Goal: Information Seeking & Learning: Learn about a topic

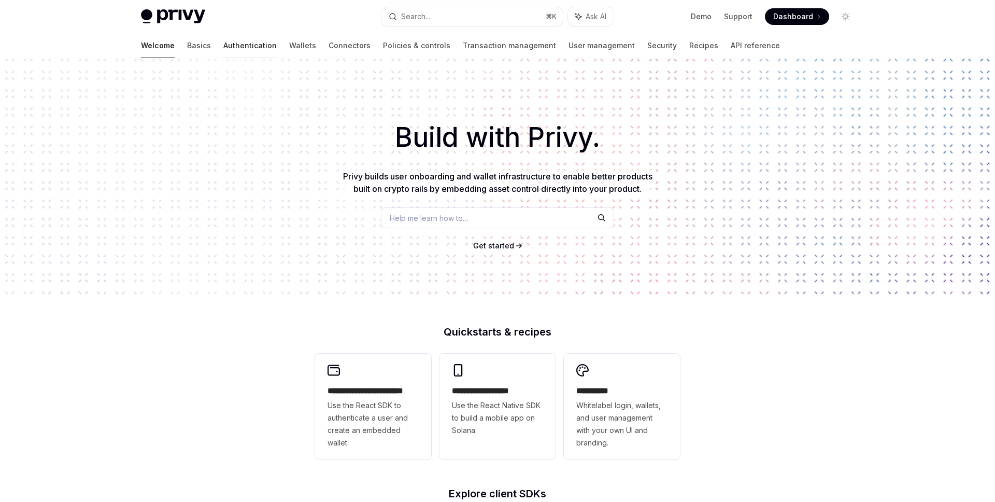
click at [223, 45] on link "Authentication" at bounding box center [249, 45] width 53 height 25
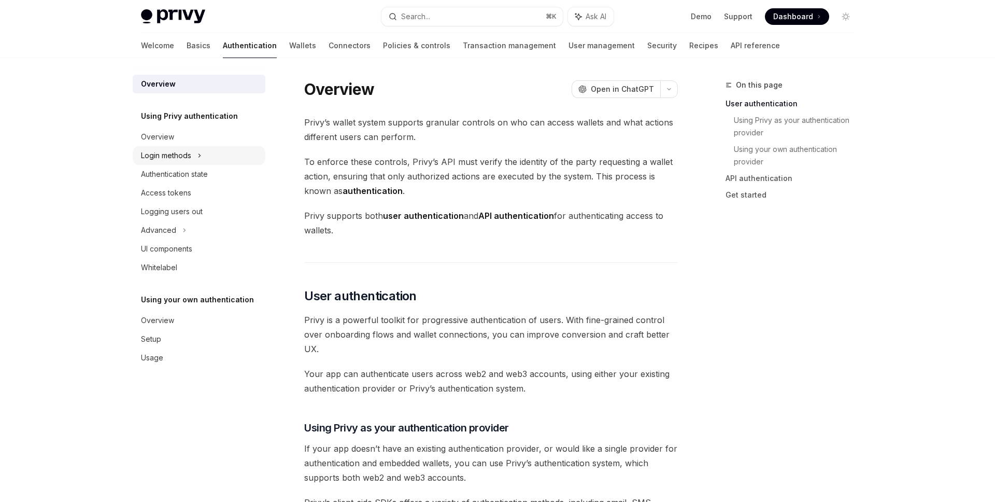
click at [189, 150] on div "Login methods" at bounding box center [166, 155] width 50 height 12
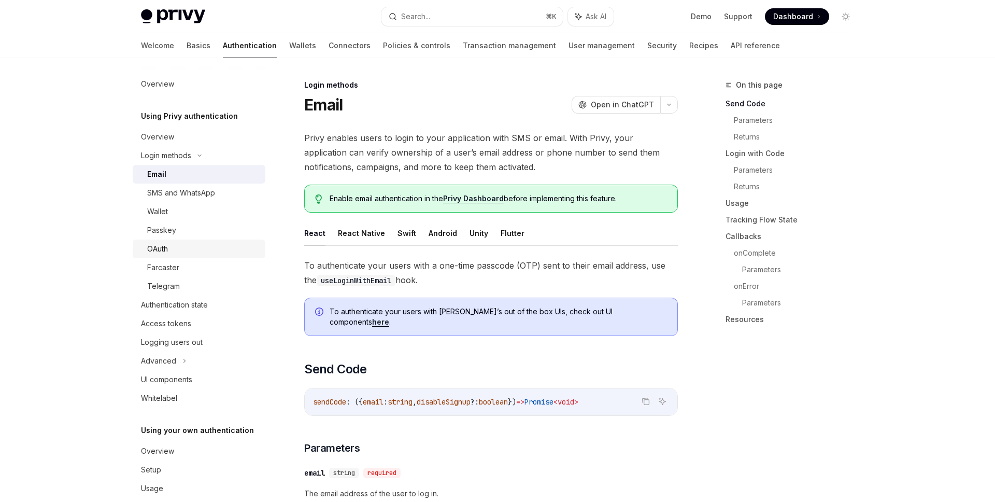
click at [202, 246] on div "OAuth" at bounding box center [203, 248] width 112 height 12
type textarea "*"
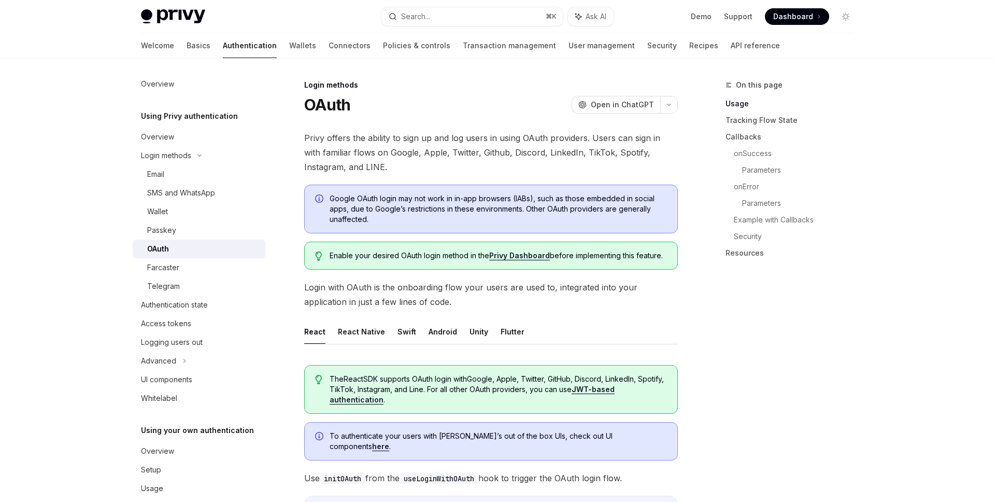
click at [742, 315] on div "On this page Usage Tracking Flow State Callbacks onSuccess Parameters onError P…" at bounding box center [784, 290] width 158 height 423
